Goal: Communication & Community: Answer question/provide support

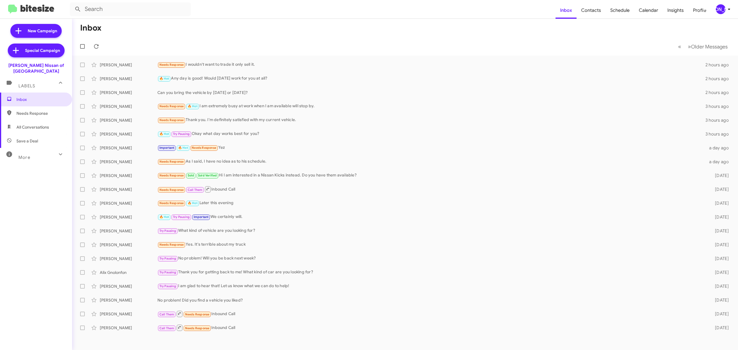
click at [718, 11] on div "[PERSON_NAME]" at bounding box center [721, 9] width 10 height 10
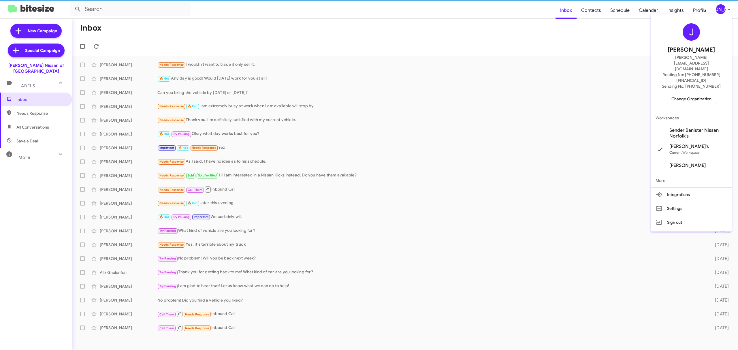
click at [686, 94] on span "Change Organization" at bounding box center [691, 99] width 40 height 10
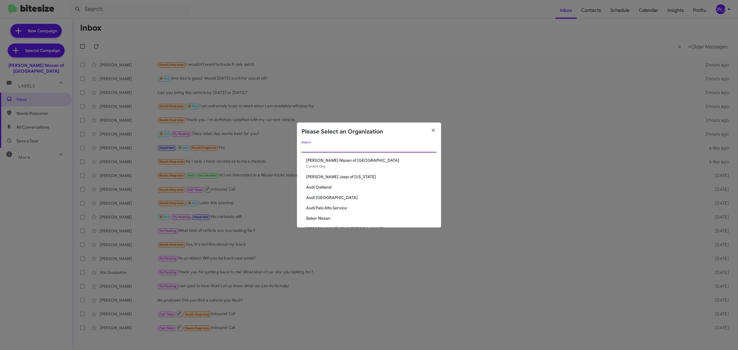
click at [366, 148] on input "Search" at bounding box center [369, 148] width 135 height 5
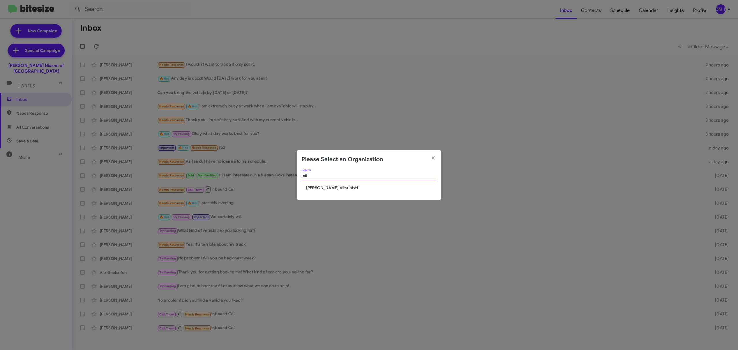
type input "mit"
click at [323, 186] on span "[PERSON_NAME] Mitsubishi" at bounding box center [371, 188] width 130 height 6
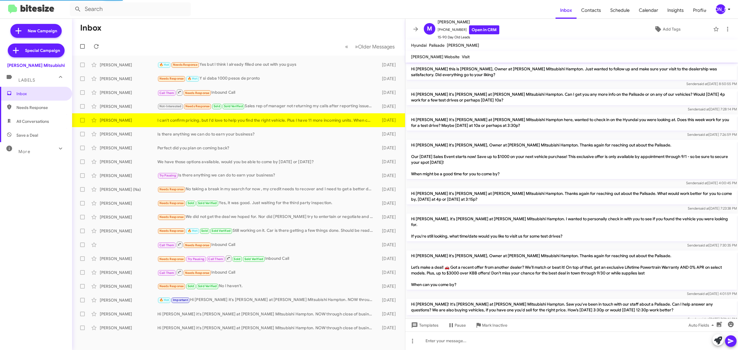
scroll to position [204, 0]
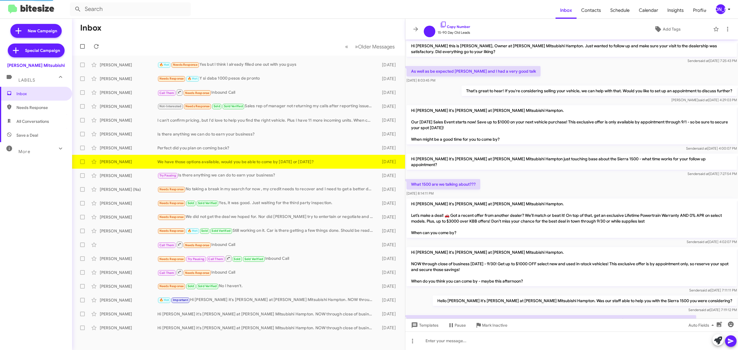
scroll to position [44, 0]
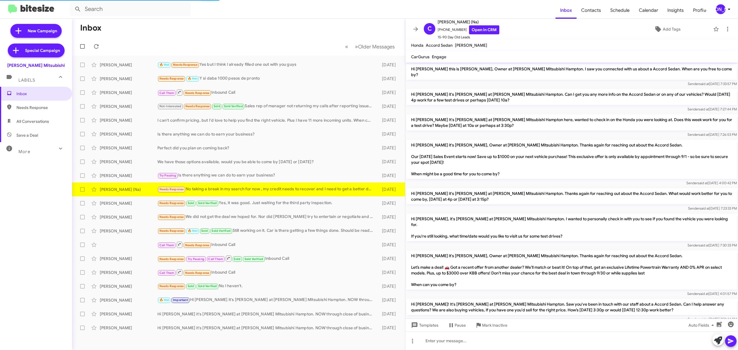
scroll to position [135, 0]
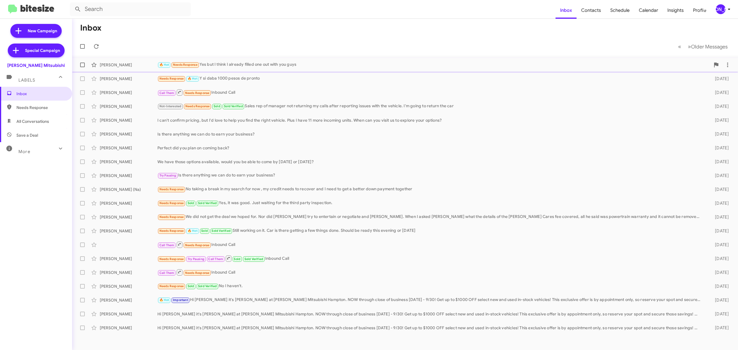
click at [265, 69] on div "John Gregory 🔥 Hot Needs Response Yes but I think I already filled one out with…" at bounding box center [405, 65] width 657 height 12
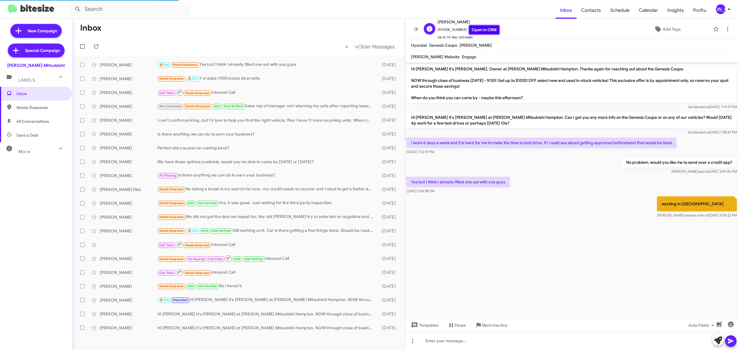
click at [479, 33] on link "Open in CRM" at bounding box center [484, 29] width 30 height 9
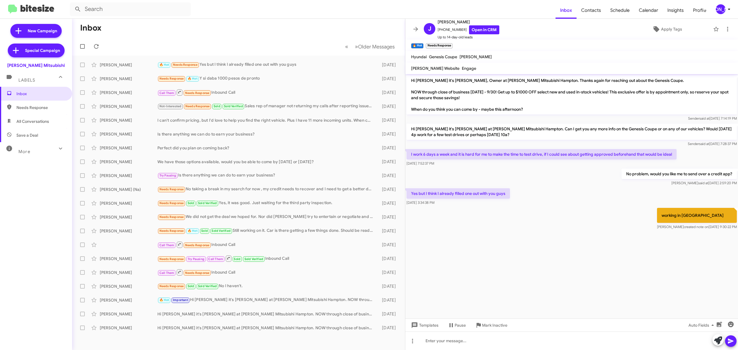
click at [723, 10] on div "[PERSON_NAME]" at bounding box center [721, 9] width 10 height 10
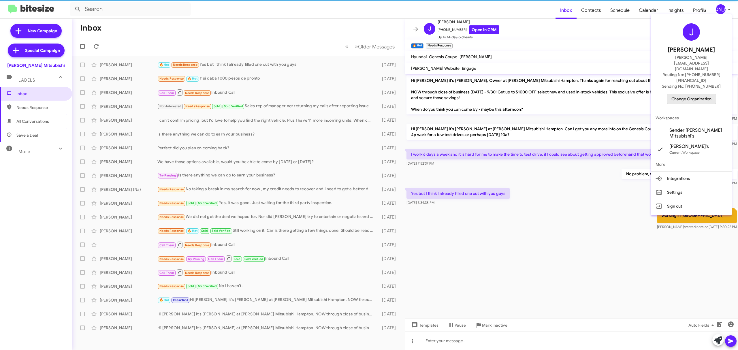
click at [684, 94] on span "Change Organization" at bounding box center [691, 99] width 40 height 10
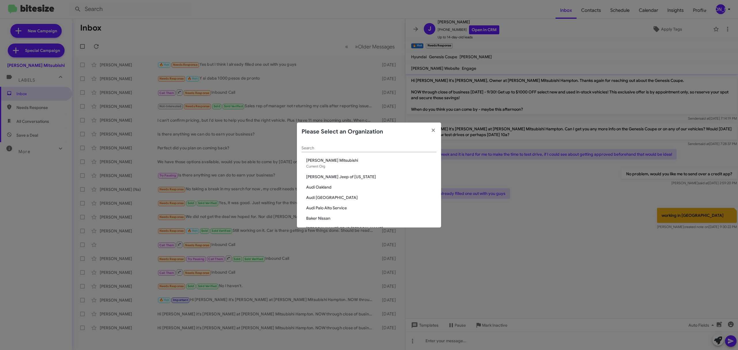
click at [356, 145] on div "Search" at bounding box center [369, 146] width 135 height 11
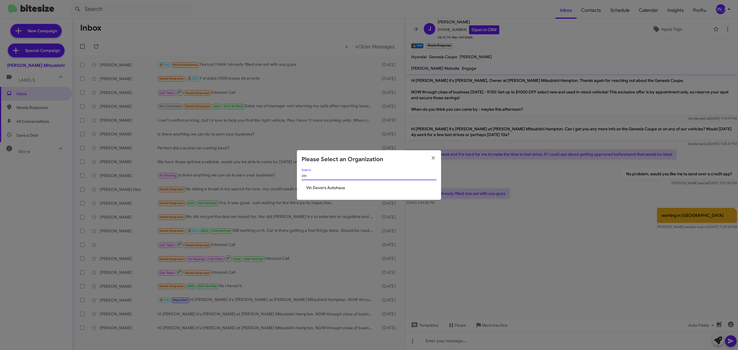
type input "vin"
click at [331, 187] on span "Vin Devers Autohaus" at bounding box center [371, 188] width 130 height 6
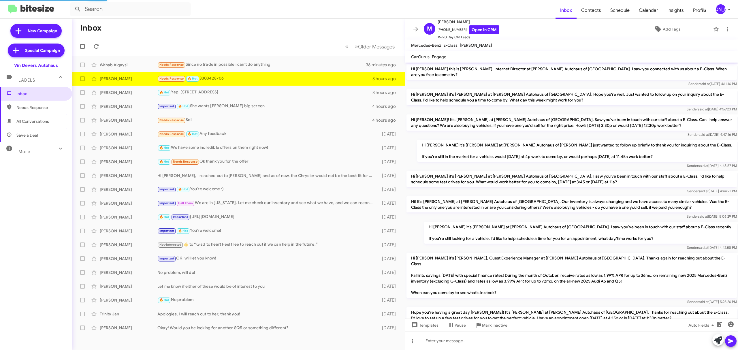
scroll to position [35, 0]
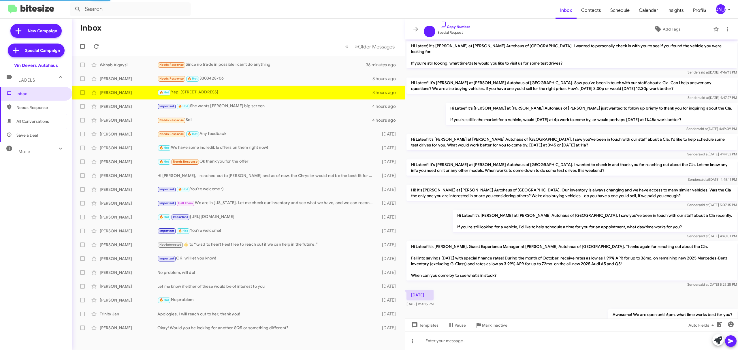
scroll to position [234, 0]
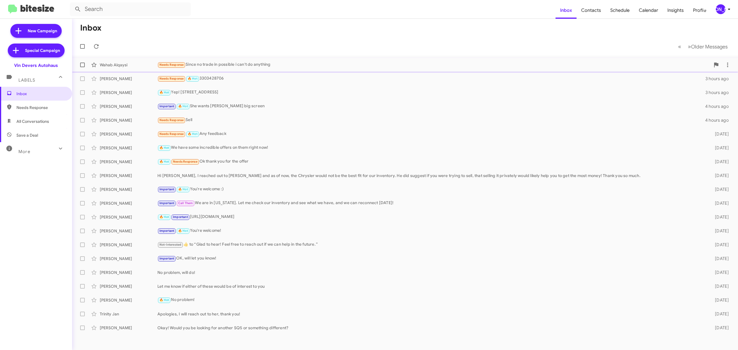
click at [138, 66] on div "Wahab Alqaysi" at bounding box center [129, 65] width 58 height 6
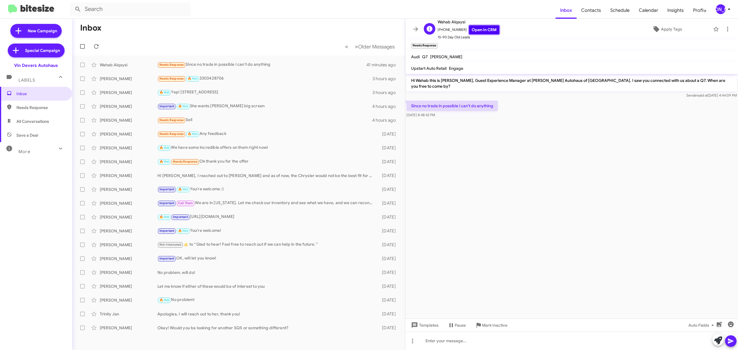
click at [469, 31] on link "Open in CRM" at bounding box center [484, 29] width 30 height 9
click at [133, 80] on div "Mandeep Singh" at bounding box center [129, 79] width 58 height 6
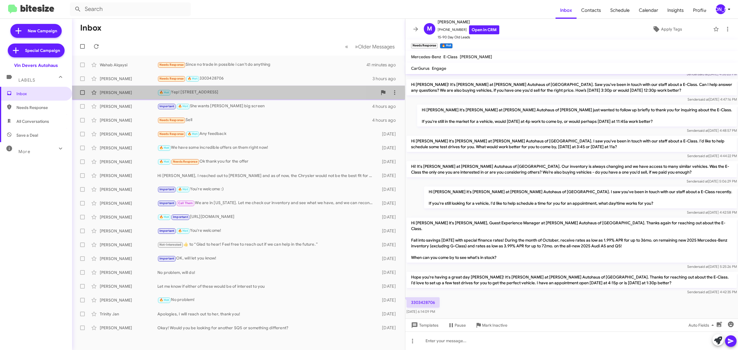
click at [129, 95] on div "Lateef Ogundimu" at bounding box center [129, 93] width 58 height 6
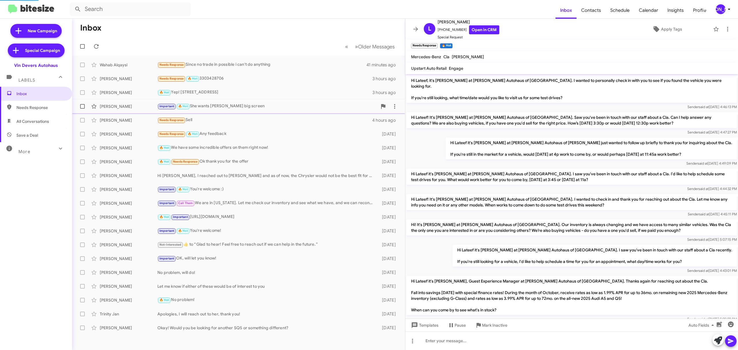
scroll to position [29, 0]
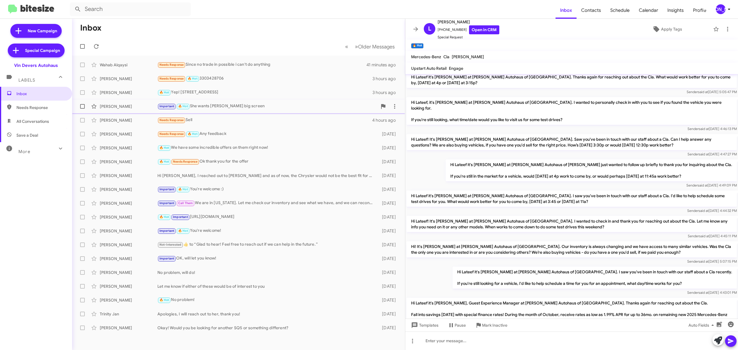
click at [125, 106] on div "Deema Almosawi" at bounding box center [129, 106] width 58 height 6
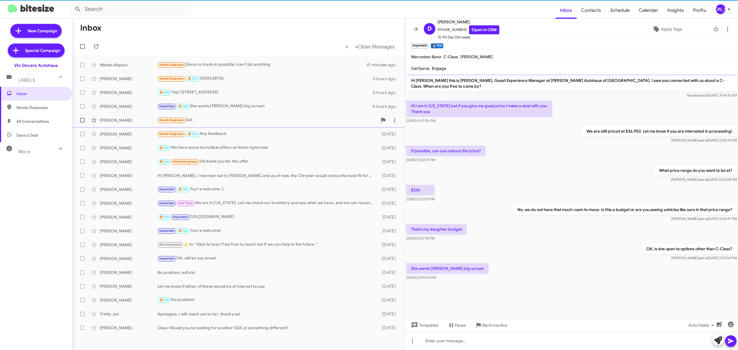
click at [126, 121] on div "Marcia Joseph" at bounding box center [129, 120] width 58 height 6
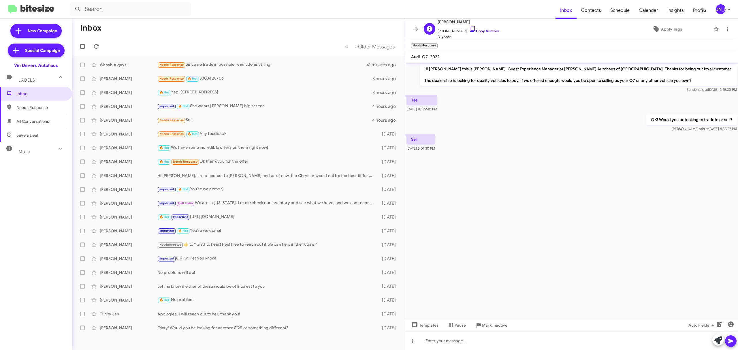
click at [484, 32] on link "Copy Number" at bounding box center [484, 31] width 30 height 4
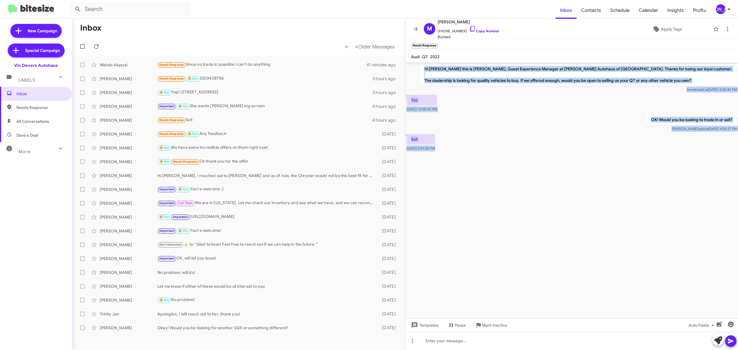
drag, startPoint x: 444, startPoint y: 66, endPoint x: 635, endPoint y: 195, distance: 231.0
click at [635, 195] on cdk-virtual-scroll-viewport "Hi Marcia this is Aubrey Devers, Guest Experience Manager at Vin Devers Autohau…" at bounding box center [571, 191] width 333 height 256
copy div "Hi Marcia this is Aubrey Devers, Guest Experience Manager at Vin Devers Autohau…"
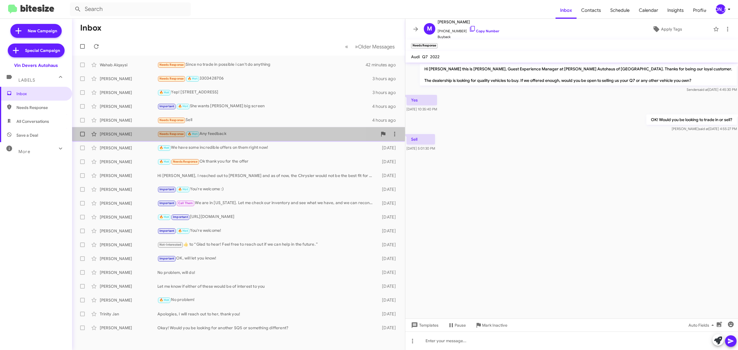
click at [129, 135] on div "James Cook" at bounding box center [129, 134] width 58 height 6
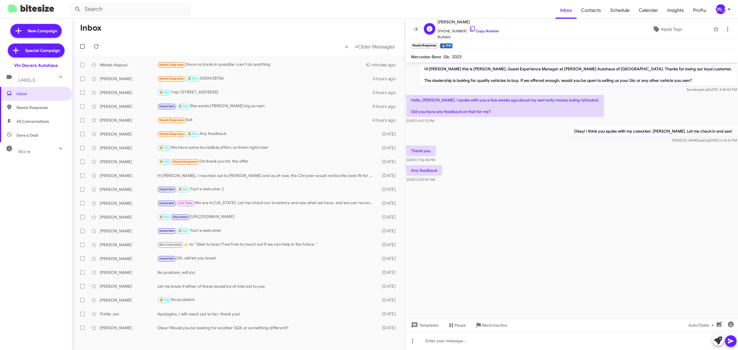
click at [480, 28] on span "+14196015152 Copy Number" at bounding box center [469, 29] width 62 height 9
click at [479, 30] on link "Copy Number" at bounding box center [484, 31] width 30 height 4
click at [200, 172] on div "Eric Tiller Hi Eric, I reached out to Harry and as of now, the Chrysler would n…" at bounding box center [239, 176] width 324 height 12
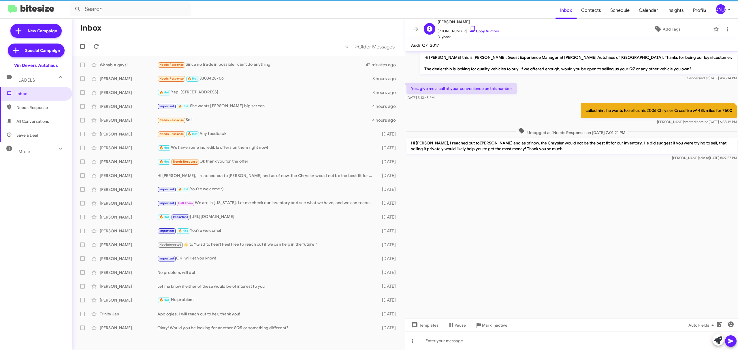
click at [475, 34] on span "Buyback" at bounding box center [469, 37] width 62 height 6
click at [476, 32] on link "Copy Number" at bounding box center [484, 31] width 30 height 4
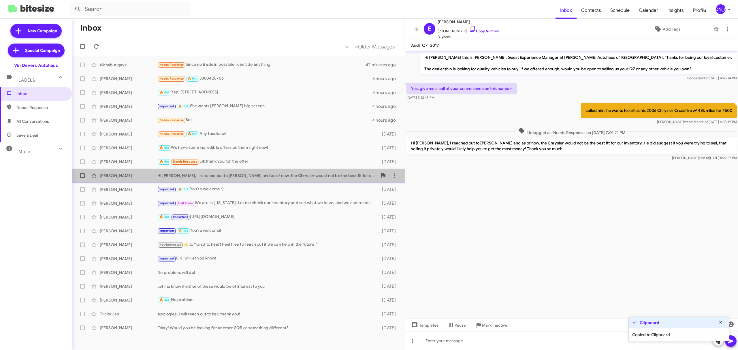
click at [153, 181] on div "Eric Tiller Hi Eric, I reached out to Harry and as of now, the Chrysler would n…" at bounding box center [239, 176] width 324 height 12
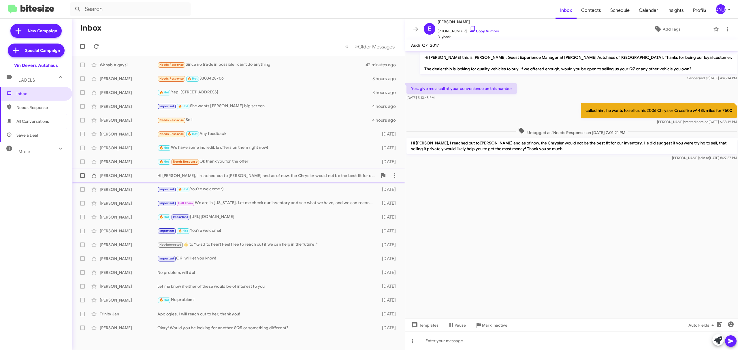
click at [139, 176] on div "Eric Tiller" at bounding box center [129, 176] width 58 height 6
click at [125, 187] on div "Melissa Kies" at bounding box center [129, 190] width 58 height 6
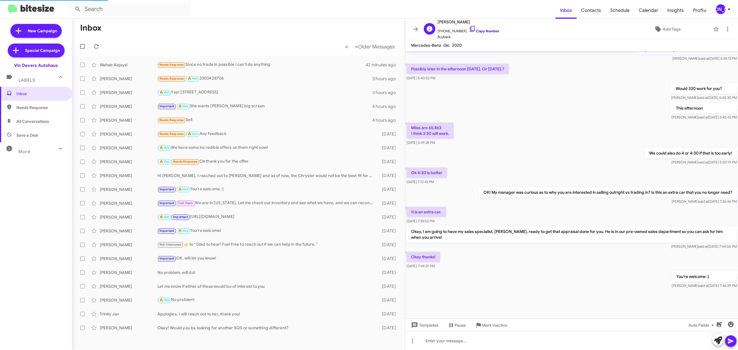
click at [477, 32] on link "Copy Number" at bounding box center [484, 31] width 30 height 4
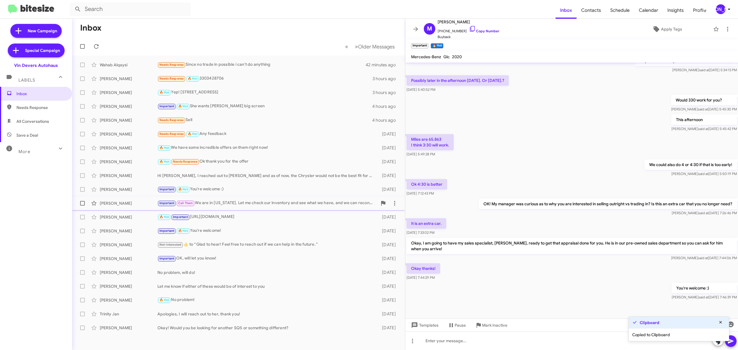
click at [126, 205] on div "Mukesh Datt" at bounding box center [129, 203] width 58 height 6
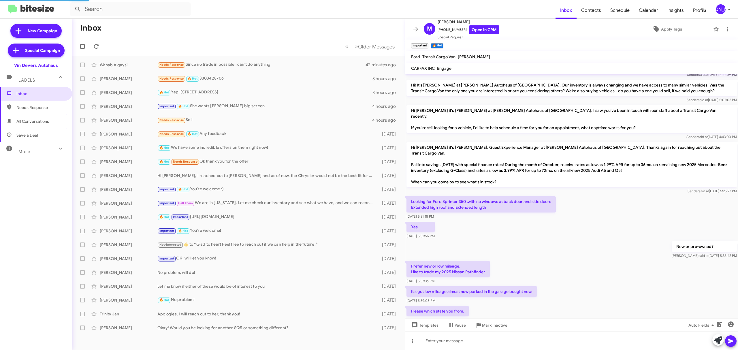
scroll to position [232, 0]
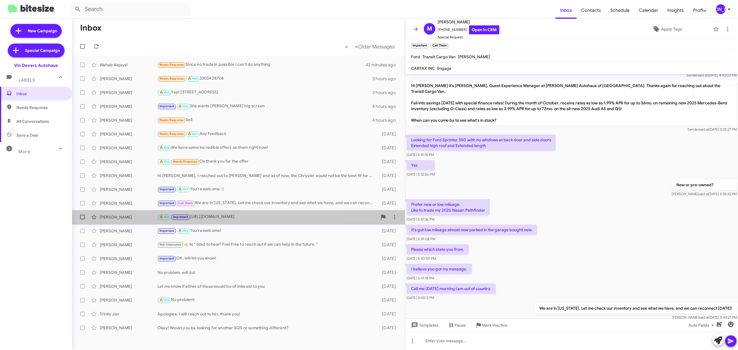
click at [118, 219] on div "Samir Shango" at bounding box center [129, 217] width 58 height 6
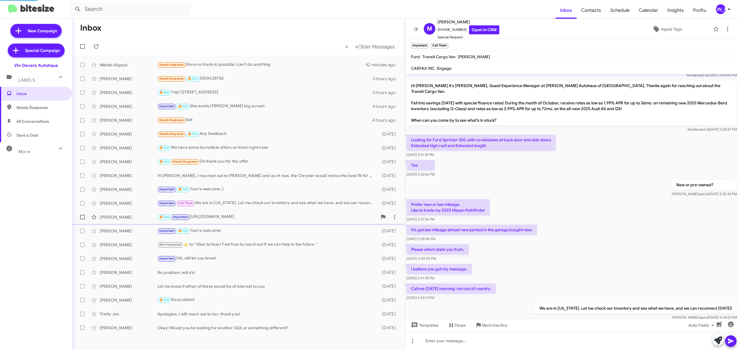
scroll to position [29, 0]
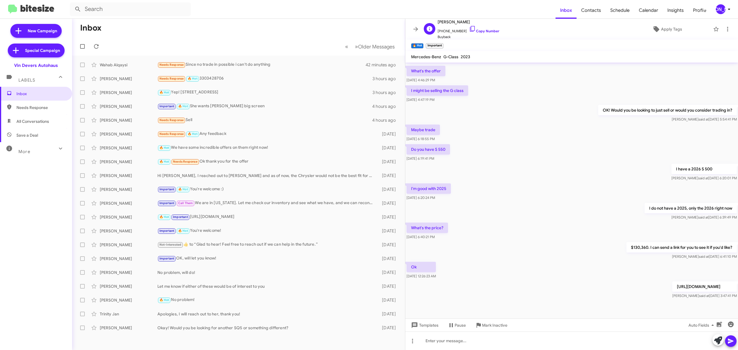
click at [478, 33] on span "+18105333660 Copy Number" at bounding box center [469, 29] width 62 height 9
click at [127, 202] on div "Mukesh Datt" at bounding box center [129, 203] width 58 height 6
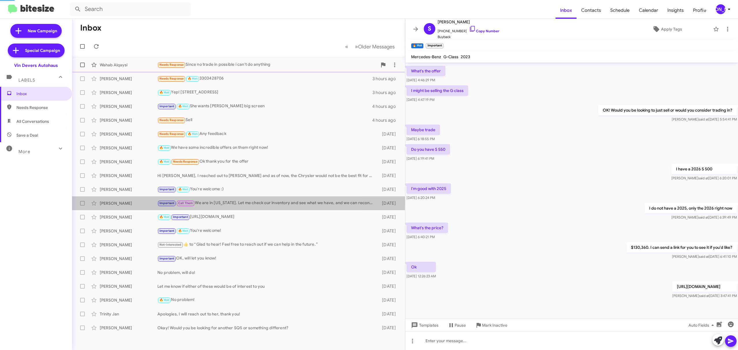
scroll to position [232, 0]
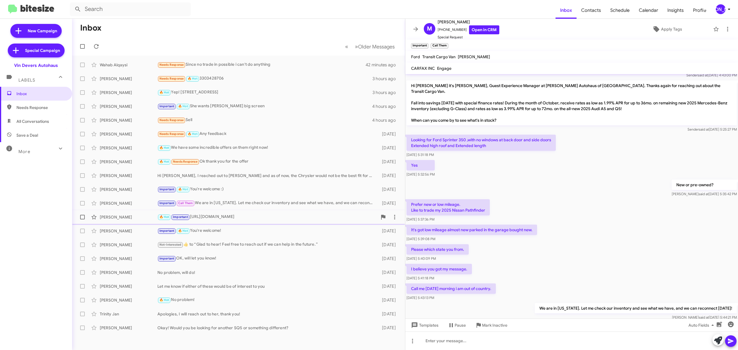
click at [121, 220] on div "Samir Shango 🔥 Hot Important https://www.vindeversmercedes.com/inventory/new-20…" at bounding box center [239, 217] width 324 height 12
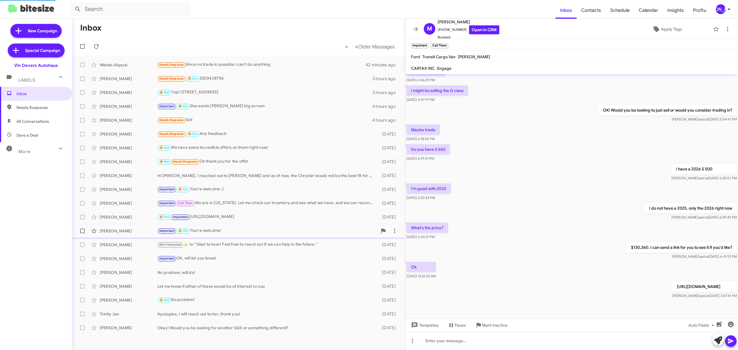
scroll to position [29, 0]
drag, startPoint x: 483, startPoint y: 33, endPoint x: 460, endPoint y: 29, distance: 23.3
click at [483, 33] on link "Copy Number" at bounding box center [484, 31] width 30 height 4
click at [116, 232] on div "Todd Belden" at bounding box center [129, 231] width 58 height 6
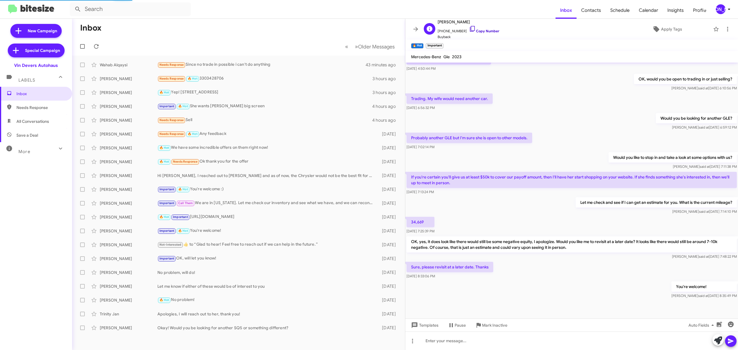
click at [478, 32] on link "Copy Number" at bounding box center [484, 31] width 30 height 4
click at [122, 246] on div "Hunter Letellier" at bounding box center [129, 245] width 58 height 6
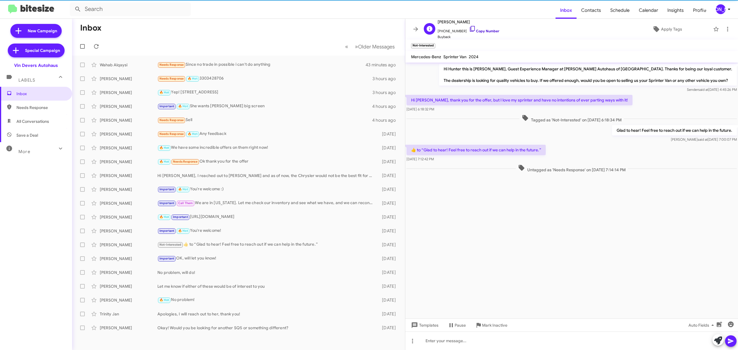
click at [472, 30] on link "Copy Number" at bounding box center [484, 31] width 30 height 4
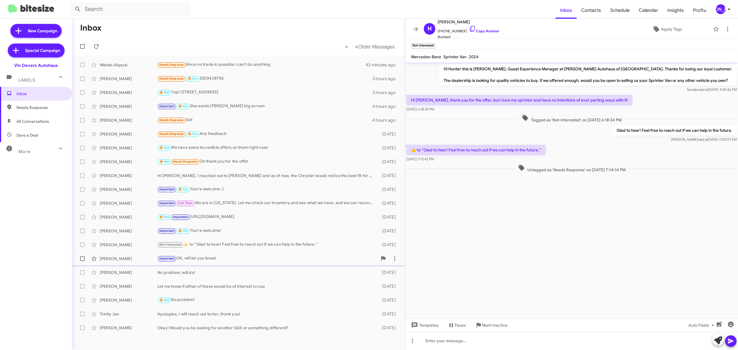
click at [119, 260] on div "Jason Karo" at bounding box center [129, 259] width 58 height 6
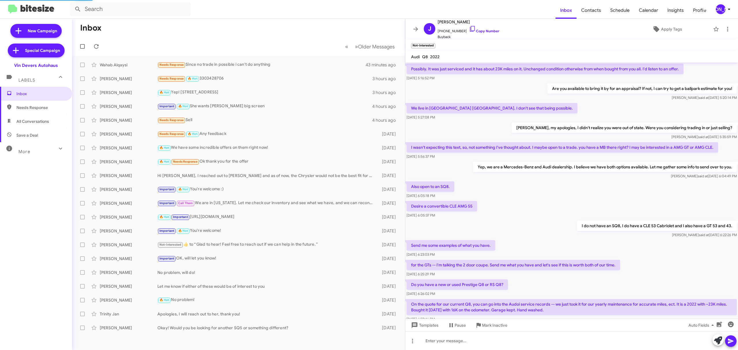
scroll to position [194, 0]
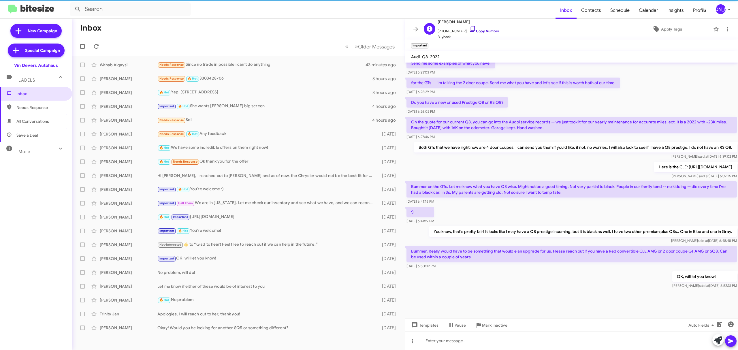
click at [474, 30] on link "Copy Number" at bounding box center [484, 31] width 30 height 4
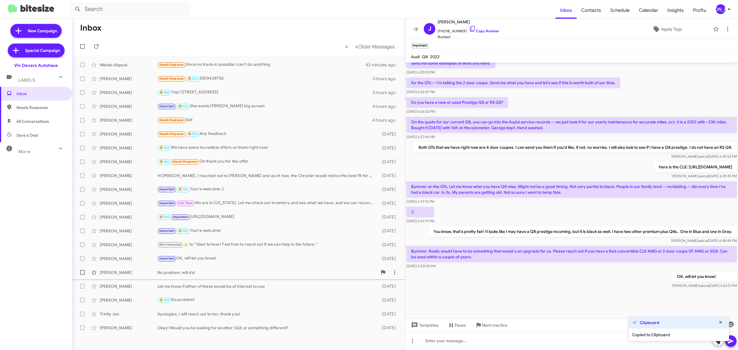
click at [122, 278] on div "Rahmeh Almasarweh No problem, will do! 5 days ago" at bounding box center [239, 273] width 324 height 12
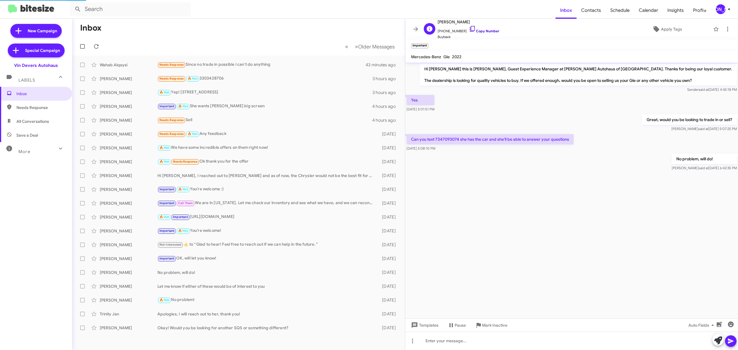
click at [485, 32] on link "Copy Number" at bounding box center [484, 31] width 30 height 4
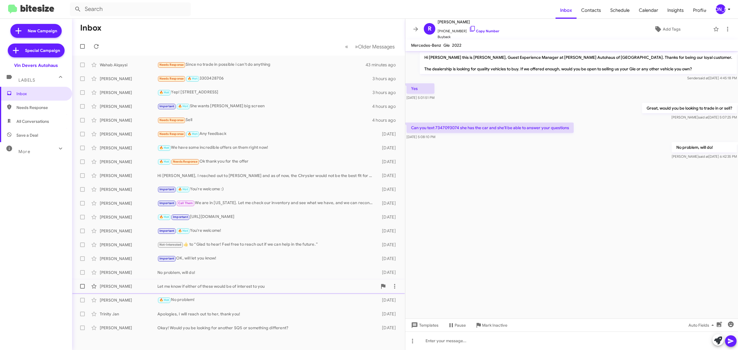
click at [120, 286] on div "Simon Mcintyre" at bounding box center [129, 286] width 58 height 6
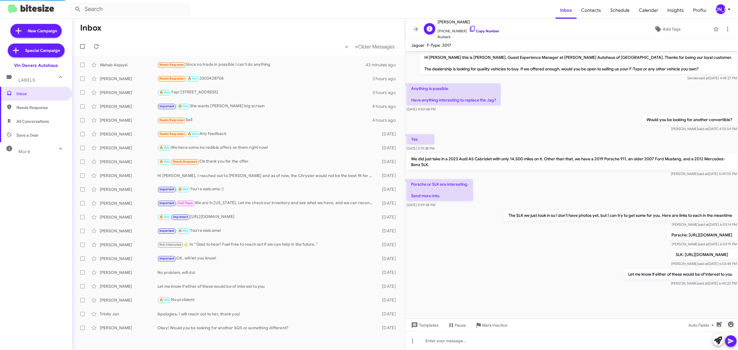
click at [483, 33] on link "Copy Number" at bounding box center [484, 31] width 30 height 4
click at [125, 304] on div "Jaime Suggs 🔥 Hot No problem! 5 days ago" at bounding box center [239, 300] width 324 height 12
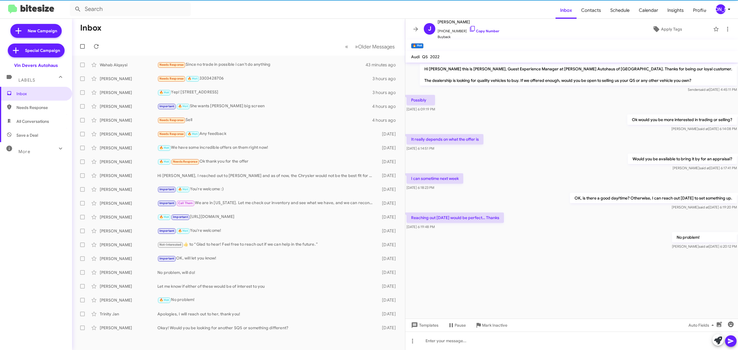
drag, startPoint x: 485, startPoint y: 30, endPoint x: 402, endPoint y: 17, distance: 84.0
click at [485, 30] on link "Copy Number" at bounding box center [484, 31] width 30 height 4
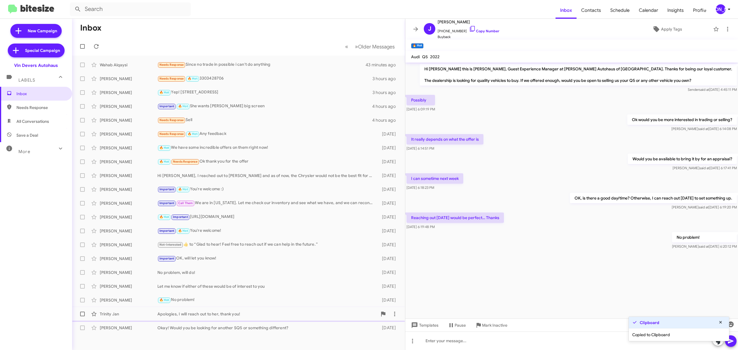
click at [135, 317] on div "Trinity Jan Apologies, I will reach out to her, thank you! 5 days ago" at bounding box center [239, 314] width 324 height 12
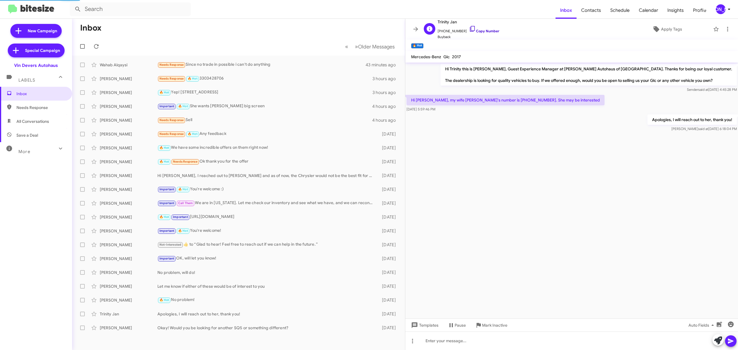
click at [482, 30] on link "Copy Number" at bounding box center [484, 31] width 30 height 4
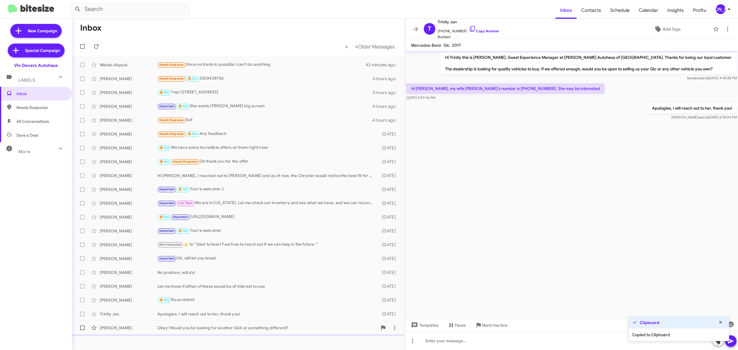
click at [143, 329] on div "Sreekanth Indurti" at bounding box center [129, 328] width 58 height 6
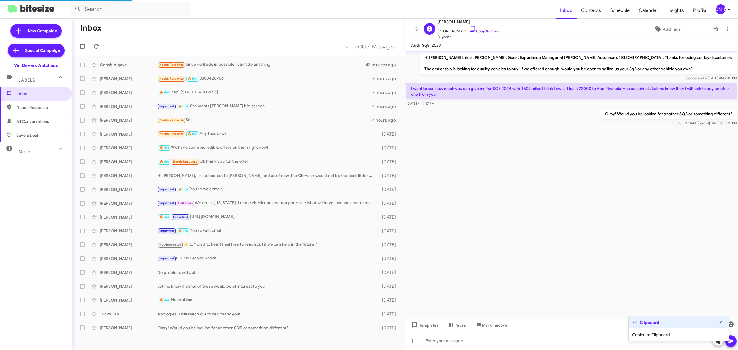
drag, startPoint x: 481, startPoint y: 29, endPoint x: 444, endPoint y: 28, distance: 36.9
click at [481, 29] on link "Copy Number" at bounding box center [484, 31] width 30 height 4
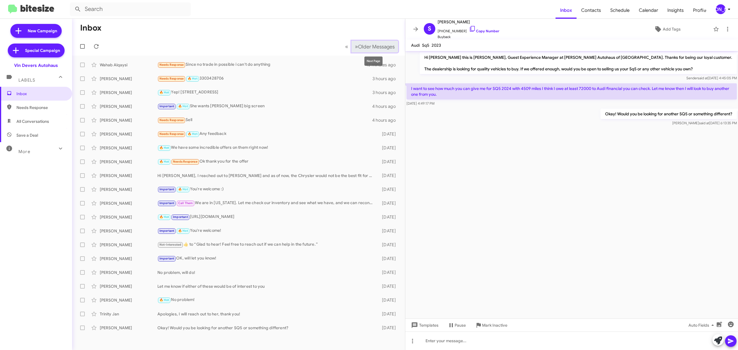
click at [368, 44] on span "Older Messages" at bounding box center [376, 47] width 37 height 6
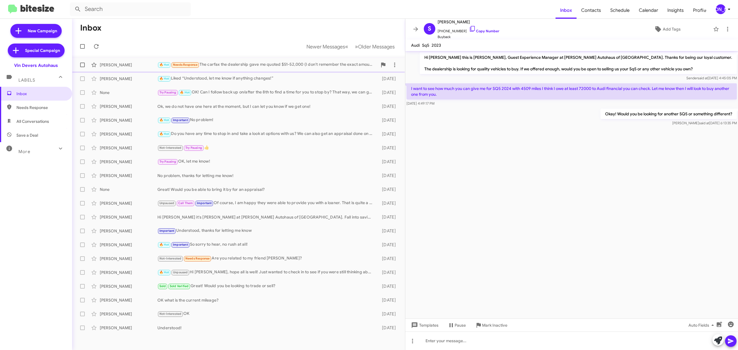
click at [130, 66] on div "Elizabeth Bilanow" at bounding box center [129, 65] width 58 height 6
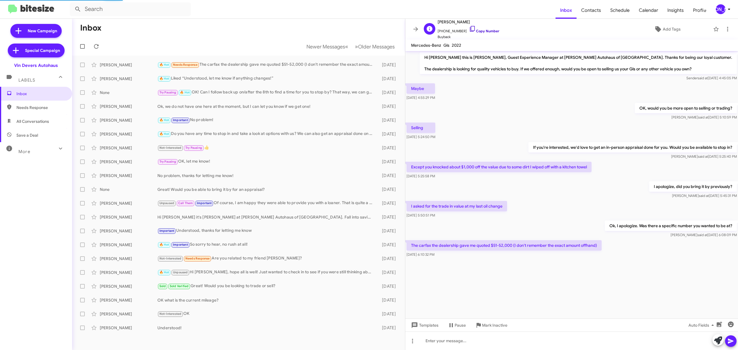
click at [473, 31] on link "Copy Number" at bounding box center [484, 31] width 30 height 4
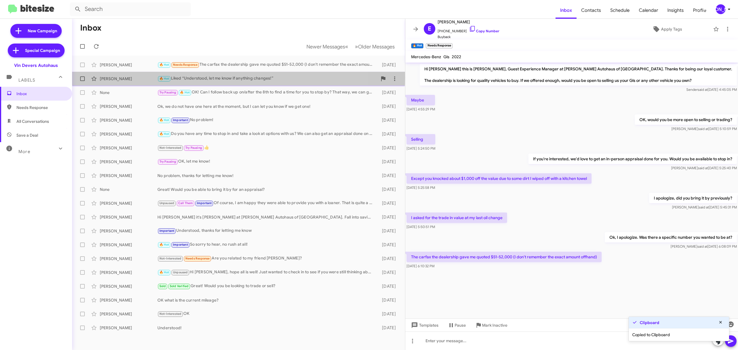
click at [130, 78] on div "Theresa Herrera" at bounding box center [129, 79] width 58 height 6
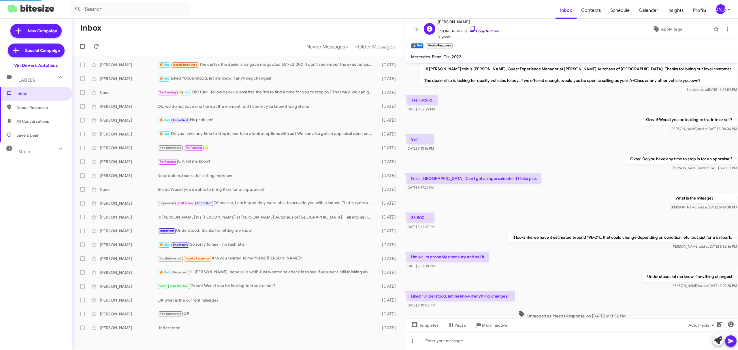
scroll to position [20, 0]
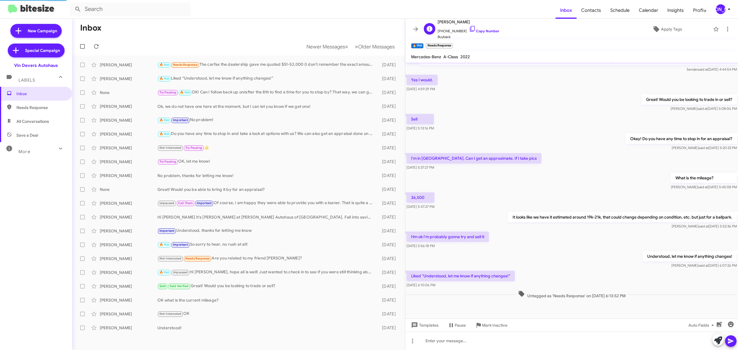
drag, startPoint x: 477, startPoint y: 32, endPoint x: 462, endPoint y: 29, distance: 16.1
click at [477, 32] on link "Copy Number" at bounding box center [484, 31] width 30 height 4
click at [133, 104] on div "Andrew Green" at bounding box center [129, 106] width 58 height 6
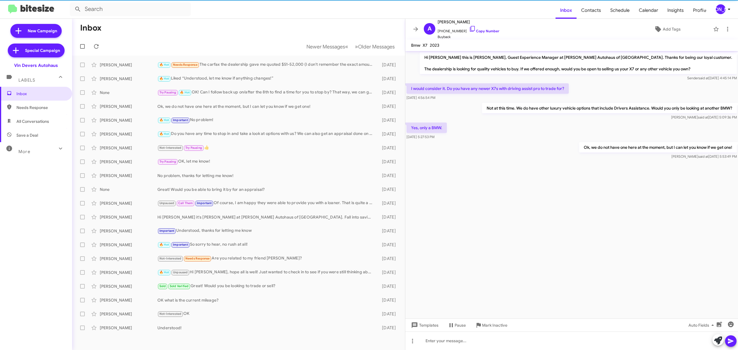
drag, startPoint x: 476, startPoint y: 28, endPoint x: 420, endPoint y: 25, distance: 55.5
click at [476, 29] on span "+17344761761 Copy Number" at bounding box center [469, 29] width 62 height 9
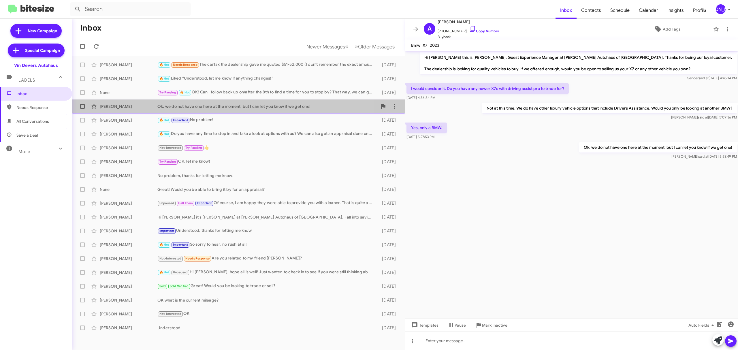
click at [133, 108] on div "Andrew Green" at bounding box center [129, 106] width 58 height 6
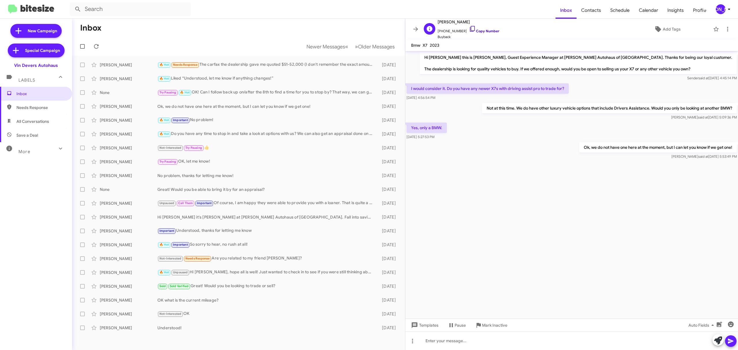
click at [484, 31] on link "Copy Number" at bounding box center [484, 31] width 30 height 4
click at [134, 123] on div "Iralynn Allison" at bounding box center [129, 120] width 58 height 6
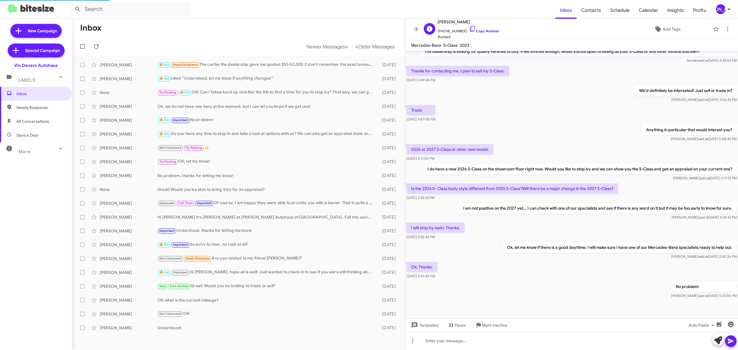
drag, startPoint x: 481, startPoint y: 30, endPoint x: 462, endPoint y: 29, distance: 19.3
click at [481, 30] on link "Copy Number" at bounding box center [484, 31] width 30 height 4
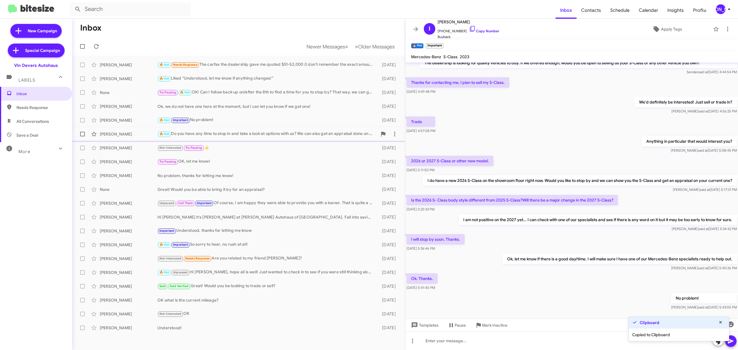
click at [148, 137] on div "Daija Mckenney" at bounding box center [129, 134] width 58 height 6
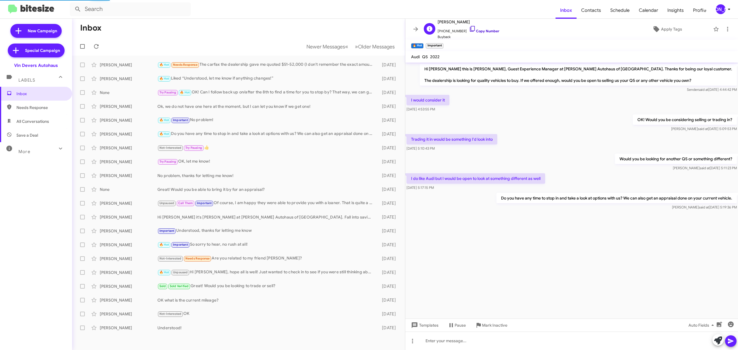
drag, startPoint x: 479, startPoint y: 30, endPoint x: 464, endPoint y: 30, distance: 14.4
click at [479, 30] on link "Copy Number" at bounding box center [484, 31] width 30 height 4
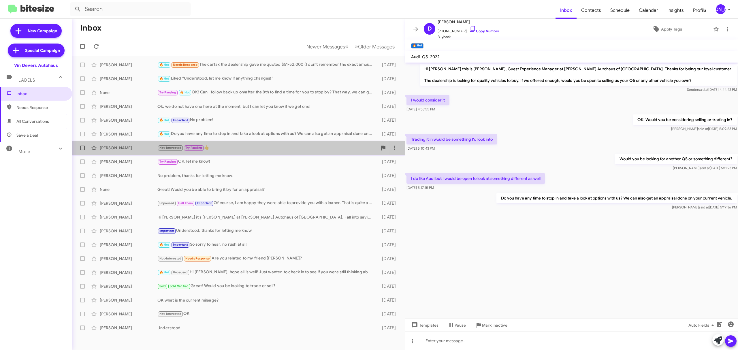
click at [141, 151] on div "Eveline Gale Not-Interested Try Pausing 👍 5 days ago" at bounding box center [239, 148] width 324 height 12
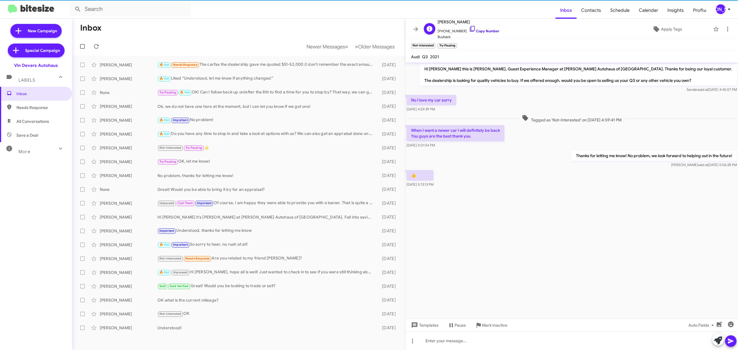
click at [486, 30] on link "Copy Number" at bounding box center [484, 31] width 30 height 4
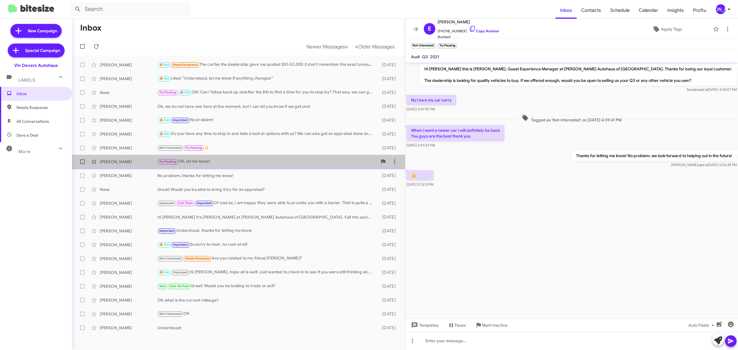
click at [143, 167] on div "Babatunde Oriowo Try Pausing OK, let me know! 5 days ago" at bounding box center [239, 162] width 324 height 12
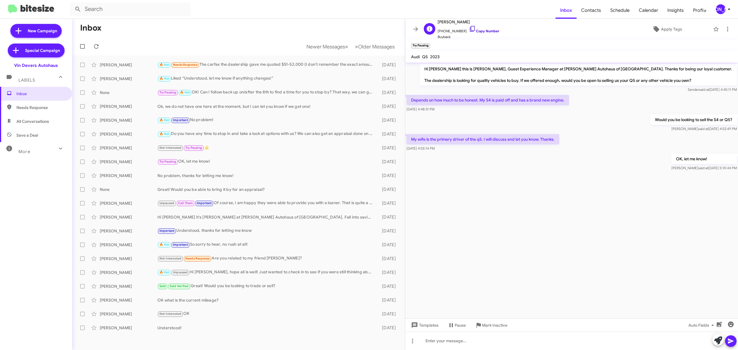
click at [483, 29] on link "Copy Number" at bounding box center [484, 31] width 30 height 4
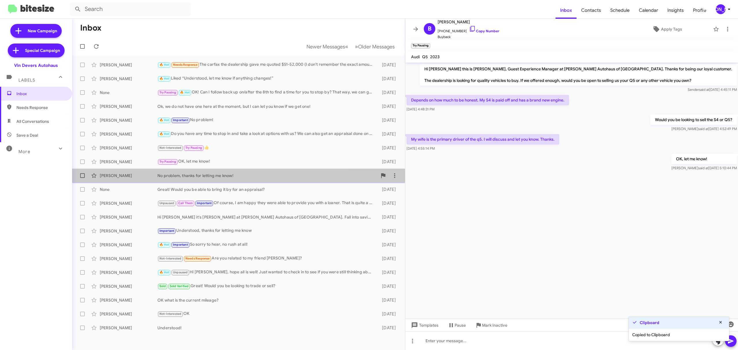
click at [120, 178] on div "Elizabeth Strbik" at bounding box center [129, 176] width 58 height 6
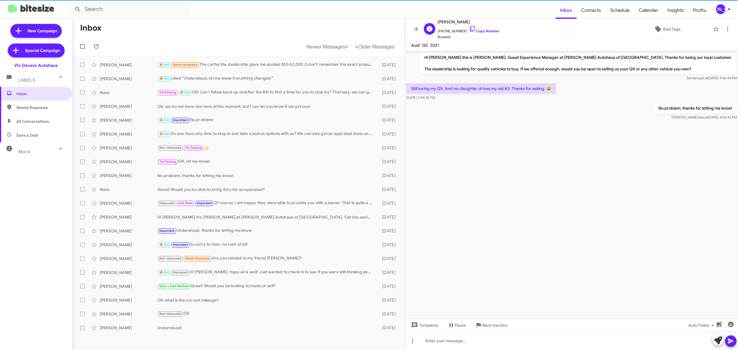
click at [476, 28] on span "+14194102252 Copy Number" at bounding box center [469, 29] width 62 height 9
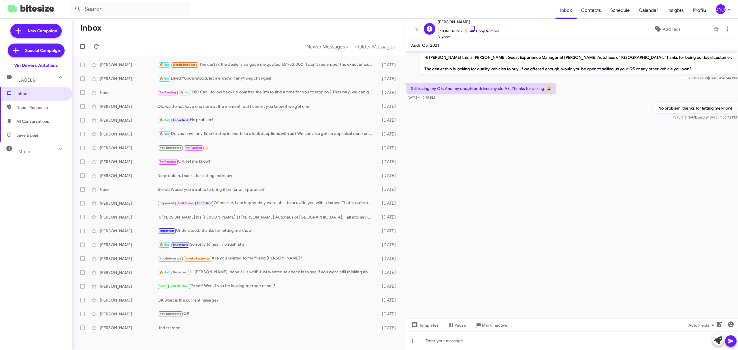
click at [478, 30] on link "Copy Number" at bounding box center [484, 31] width 30 height 4
click at [134, 207] on div "John Giannetti Unpaused Call Them Important Of course, I am happy they were abl…" at bounding box center [239, 203] width 324 height 12
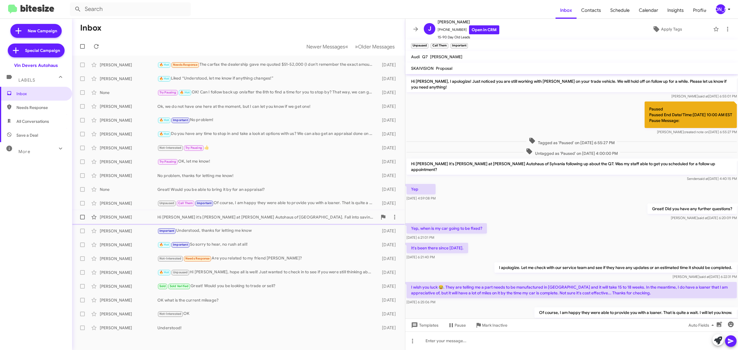
click at [142, 219] on div "Alec Hilliard" at bounding box center [129, 217] width 58 height 6
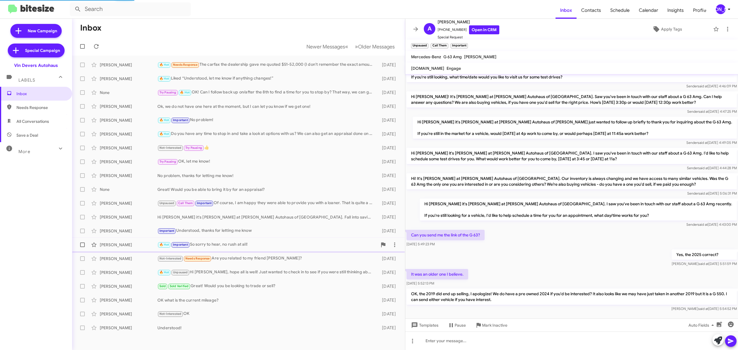
scroll to position [60, 0]
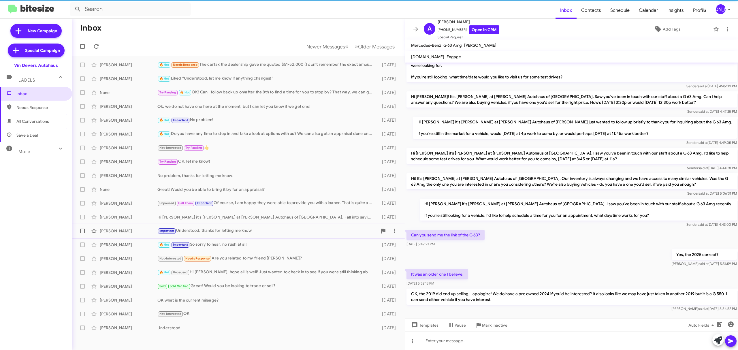
click at [132, 235] on div "Umesh Tripathy Important Understood, thanks for letting me know 7 days ago" at bounding box center [239, 231] width 324 height 12
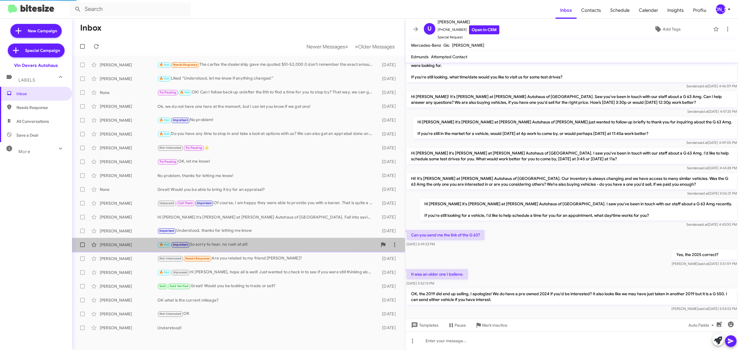
click at [123, 245] on div "Kenzy Kern" at bounding box center [129, 245] width 58 height 6
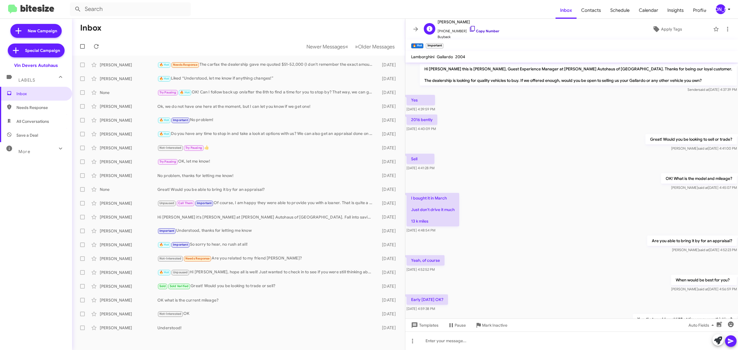
click at [487, 30] on link "Copy Number" at bounding box center [484, 31] width 30 height 4
click at [721, 10] on div "[PERSON_NAME]" at bounding box center [721, 9] width 10 height 10
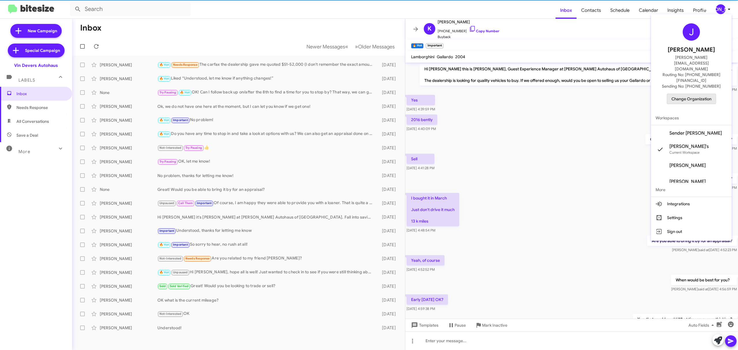
click at [685, 94] on span "Change Organization" at bounding box center [691, 99] width 40 height 10
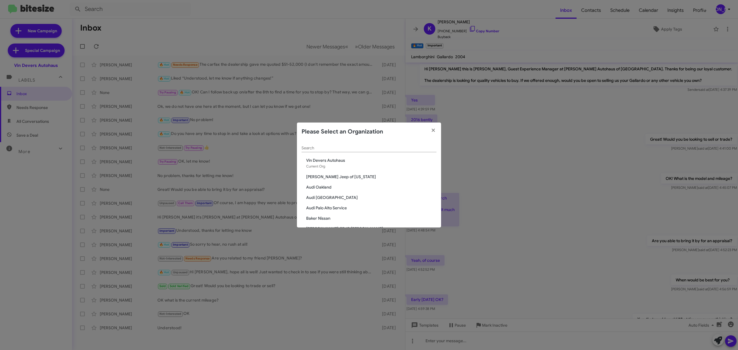
click at [365, 149] on input "Search" at bounding box center [369, 148] width 135 height 5
type input "san"
click at [333, 213] on span "San Leandro Chrysler Jeep Dodge Ram" at bounding box center [371, 215] width 130 height 6
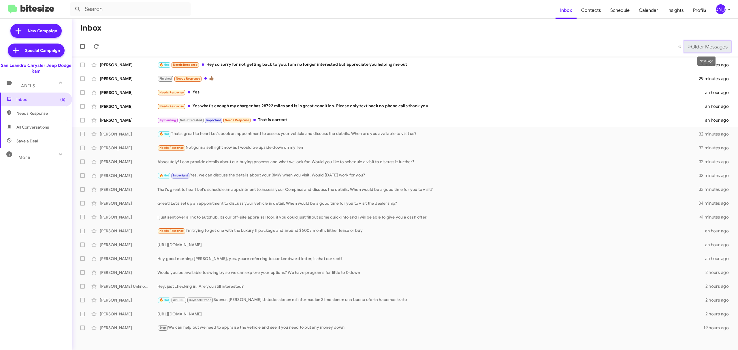
click at [700, 50] on button "» Next Older Messages" at bounding box center [707, 47] width 47 height 12
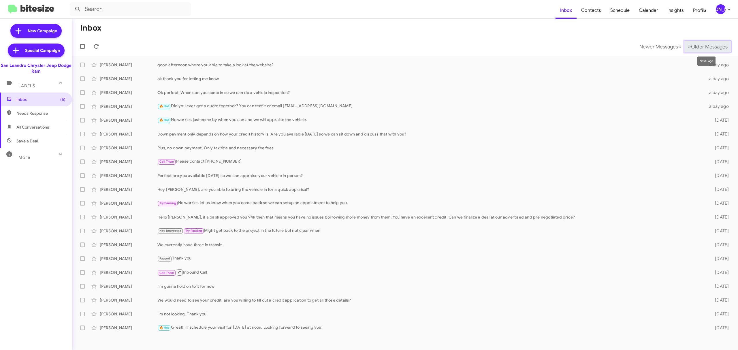
click at [700, 48] on span "Older Messages" at bounding box center [709, 47] width 37 height 6
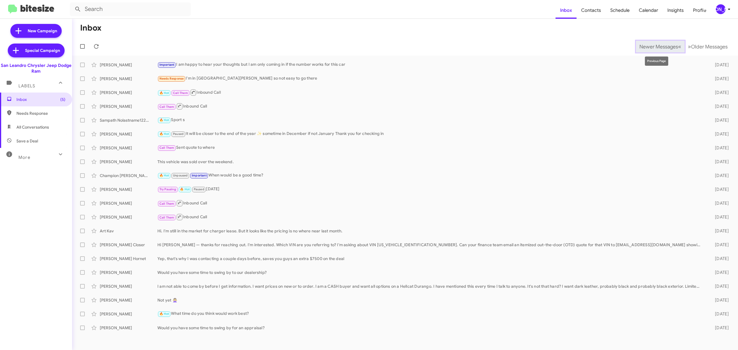
click at [636, 44] on button "Newer Messages « Previous" at bounding box center [660, 47] width 49 height 12
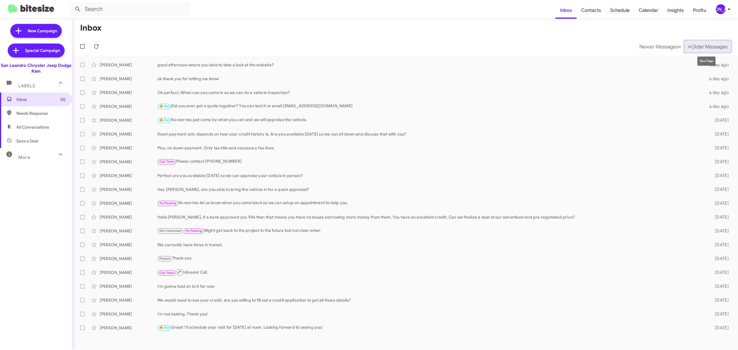
click at [709, 46] on span "Older Messages" at bounding box center [709, 47] width 37 height 6
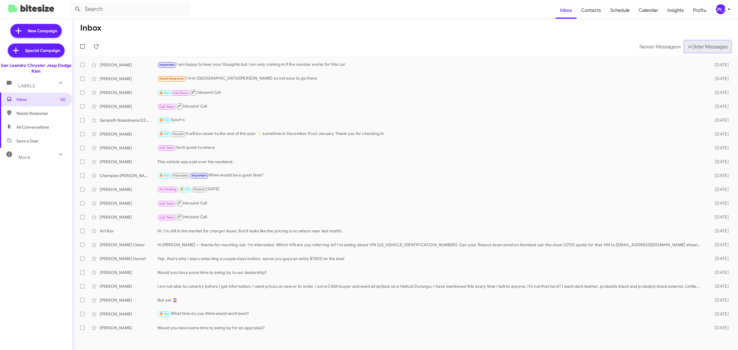
click at [698, 47] on span "Older Messages" at bounding box center [709, 47] width 37 height 6
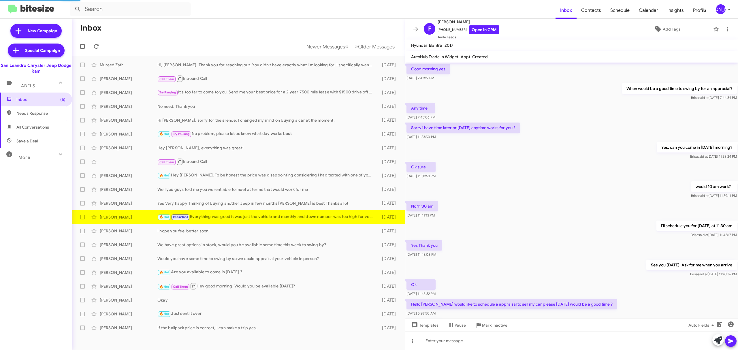
scroll to position [148, 0]
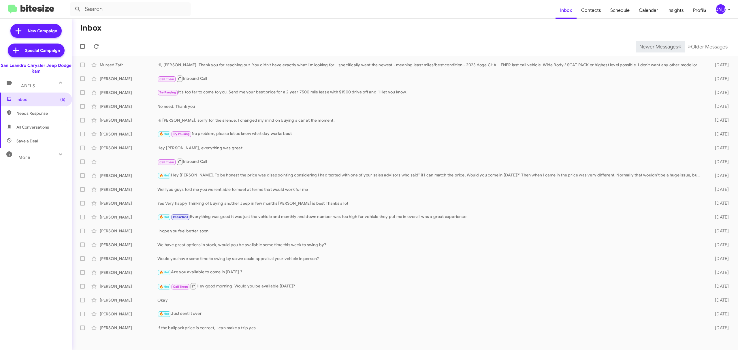
click at [654, 46] on span "Newer Messages" at bounding box center [658, 47] width 39 height 6
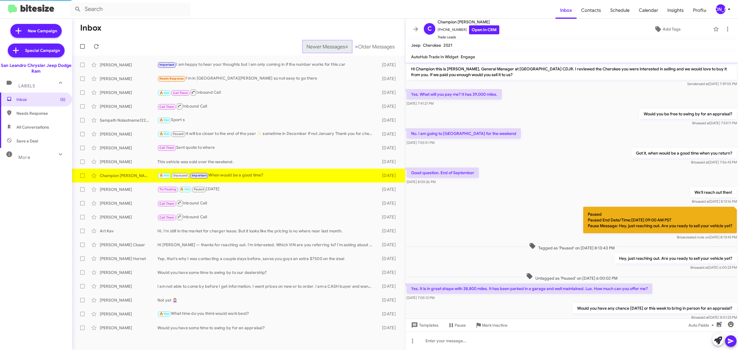
scroll to position [106, 0]
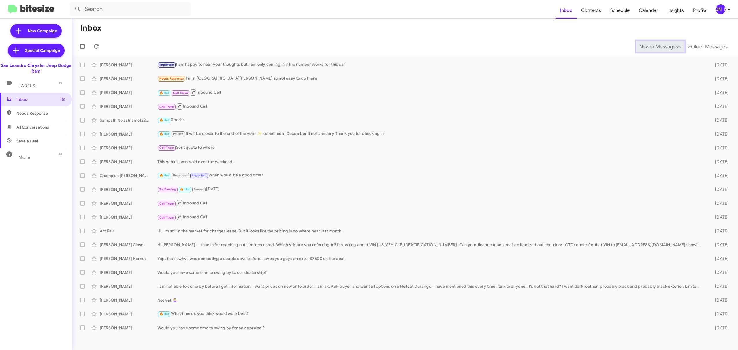
click at [654, 46] on span "Newer Messages" at bounding box center [658, 47] width 39 height 6
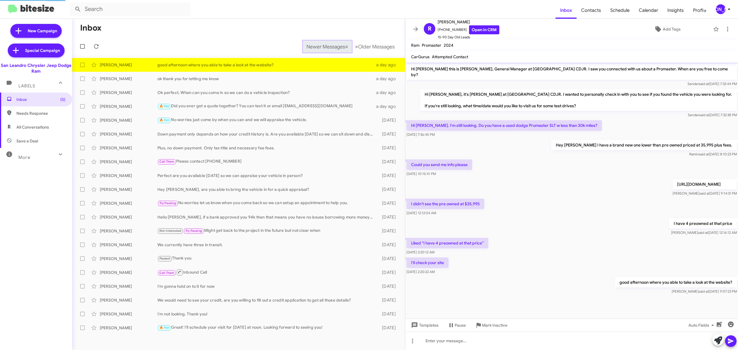
scroll to position [4, 0]
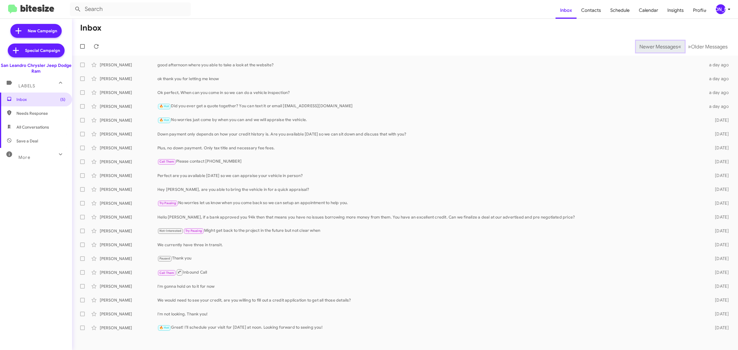
click at [654, 46] on span "Newer Messages" at bounding box center [658, 47] width 39 height 6
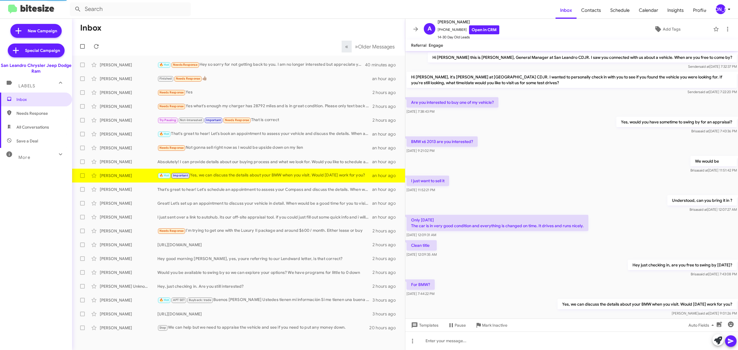
scroll to position [18, 0]
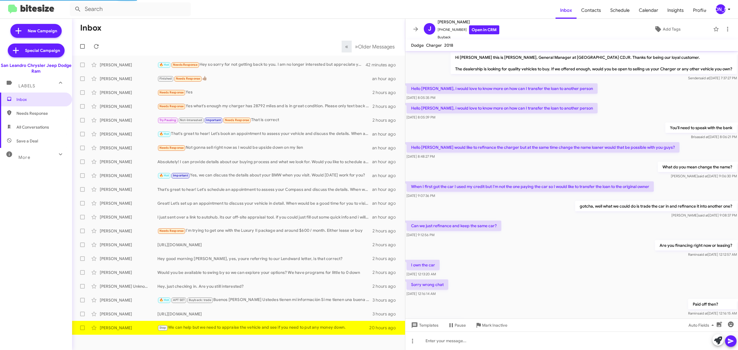
scroll to position [48, 0]
